Goal: Task Accomplishment & Management: Manage account settings

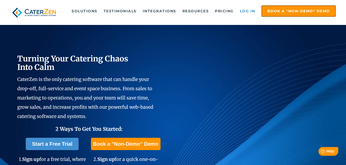
click at [248, 11] on link "Log in" at bounding box center [247, 11] width 21 height 10
click at [249, 10] on link "Log in" at bounding box center [247, 11] width 21 height 10
click at [245, 11] on link "Log in" at bounding box center [247, 11] width 21 height 10
